Goal: Navigation & Orientation: Find specific page/section

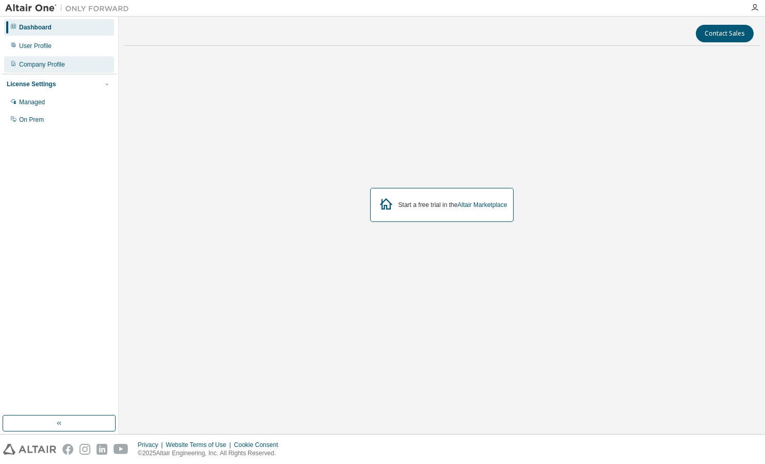
click at [56, 68] on div "Company Profile" at bounding box center [42, 64] width 46 height 8
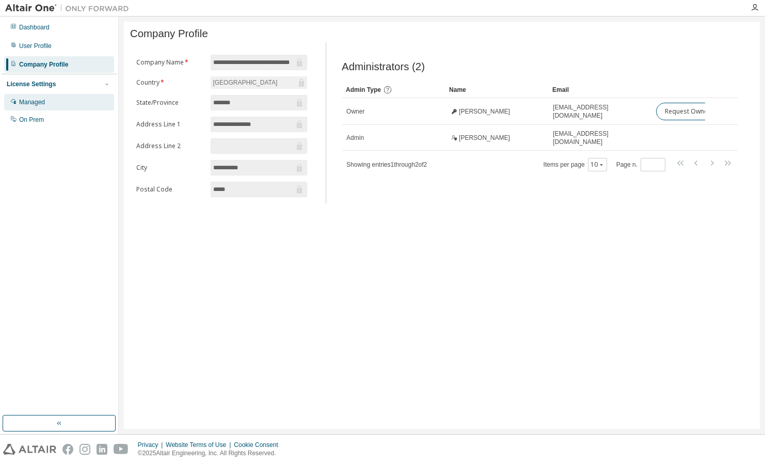
click at [60, 102] on div "Managed" at bounding box center [59, 102] width 110 height 17
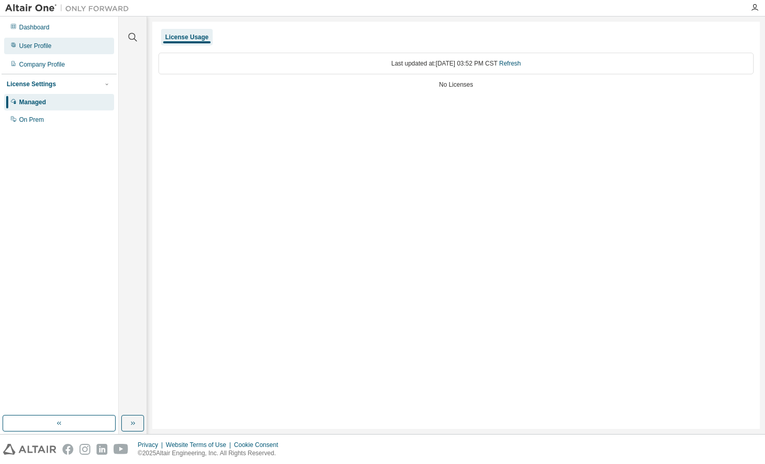
click at [61, 44] on div "User Profile" at bounding box center [59, 46] width 110 height 17
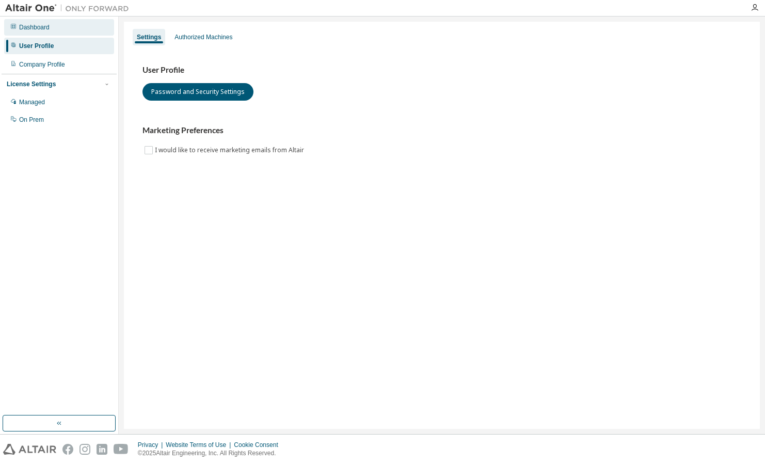
click at [59, 30] on div "Dashboard" at bounding box center [59, 27] width 110 height 17
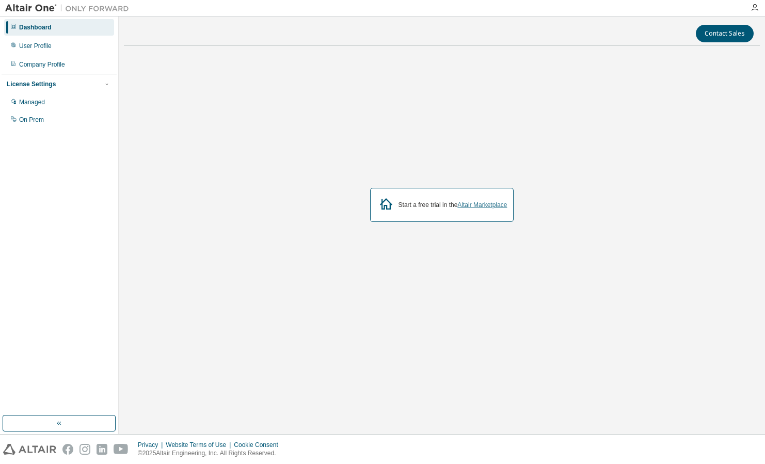
click at [490, 207] on link "Altair Marketplace" at bounding box center [482, 204] width 50 height 7
